Goal: Find specific page/section: Find specific page/section

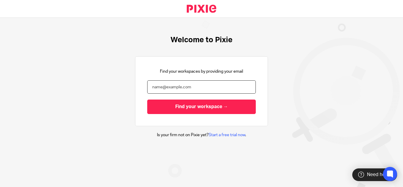
click at [180, 82] on input "email" at bounding box center [201, 86] width 109 height 13
type input "Kavipriya.m@riseaccounting.co.uk"
click at [191, 98] on form "Kavipriya.m@riseaccounting.co.uk Find your workspace →" at bounding box center [201, 97] width 109 height 34
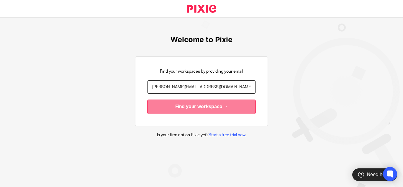
click at [192, 100] on input "Find your workspace →" at bounding box center [201, 107] width 109 height 14
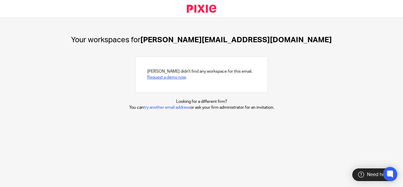
click at [169, 76] on link "Request a demo now" at bounding box center [166, 77] width 38 height 4
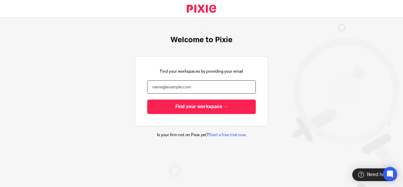
click at [168, 90] on input "email" at bounding box center [201, 86] width 109 height 13
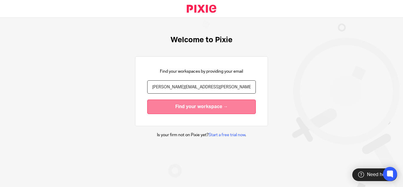
type input "[PERSON_NAME][EMAIL_ADDRESS][PERSON_NAME][DOMAIN_NAME]"
click at [188, 103] on input "Find your workspace →" at bounding box center [201, 107] width 109 height 14
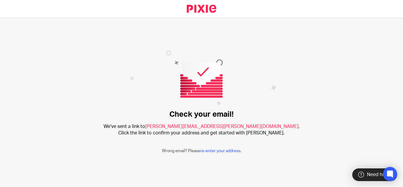
click at [203, 127] on span "[PERSON_NAME][EMAIL_ADDRESS][PERSON_NAME][DOMAIN_NAME]" at bounding box center [222, 126] width 154 height 5
click at [257, 140] on div "Check your email! We've sent a link to kavipriya.murugesan@therisegorup.co.uk .…" at bounding box center [201, 102] width 403 height 169
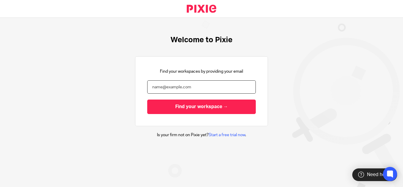
click at [197, 89] on input "email" at bounding box center [201, 86] width 109 height 13
type input "K"
type input "k"
paste input "[PERSON_NAME][EMAIL_ADDRESS][PERSON_NAME][DOMAIN_NAME]"
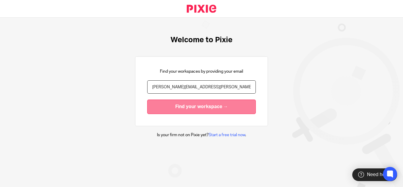
type input "[PERSON_NAME][EMAIL_ADDRESS][PERSON_NAME][DOMAIN_NAME]"
click at [198, 105] on input "Find your workspace →" at bounding box center [201, 107] width 109 height 14
